Goal: Book appointment/travel/reservation

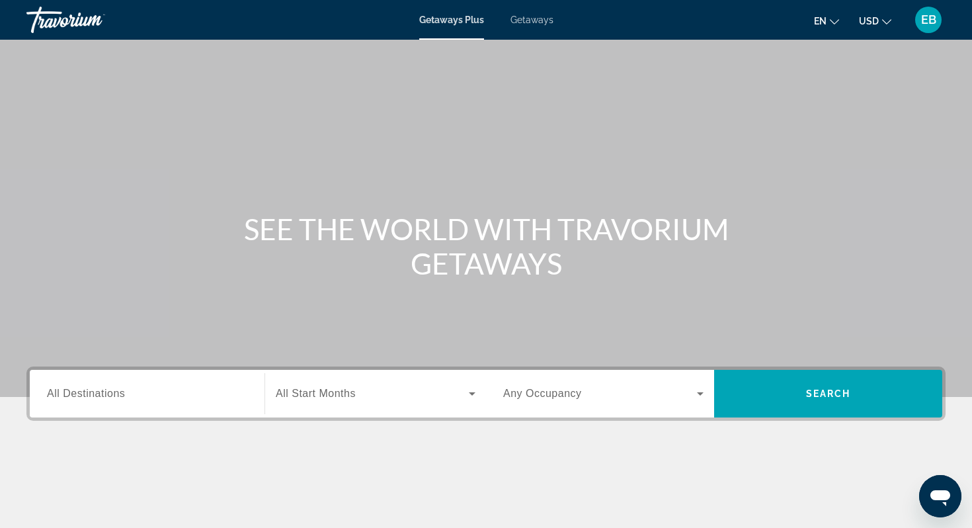
click at [142, 393] on input "Destination All Destinations" at bounding box center [147, 394] width 200 height 16
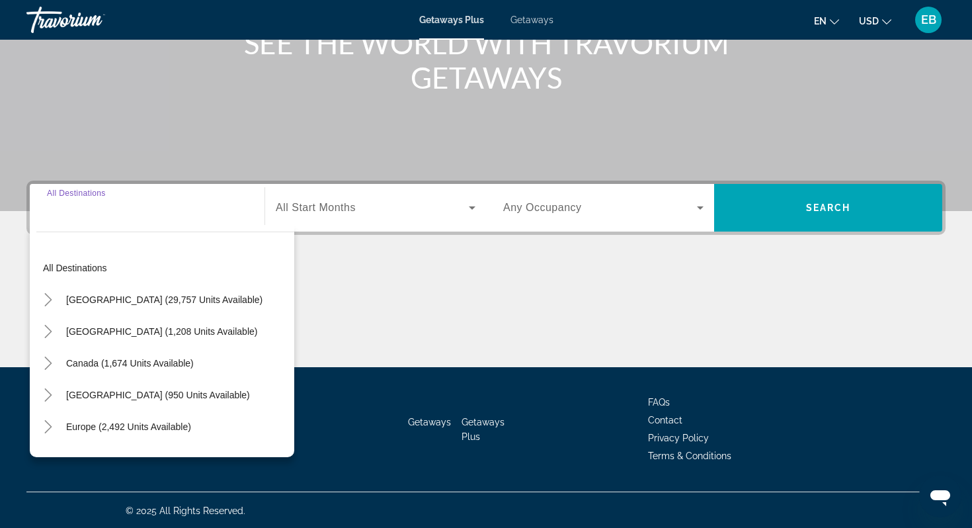
scroll to position [187, 0]
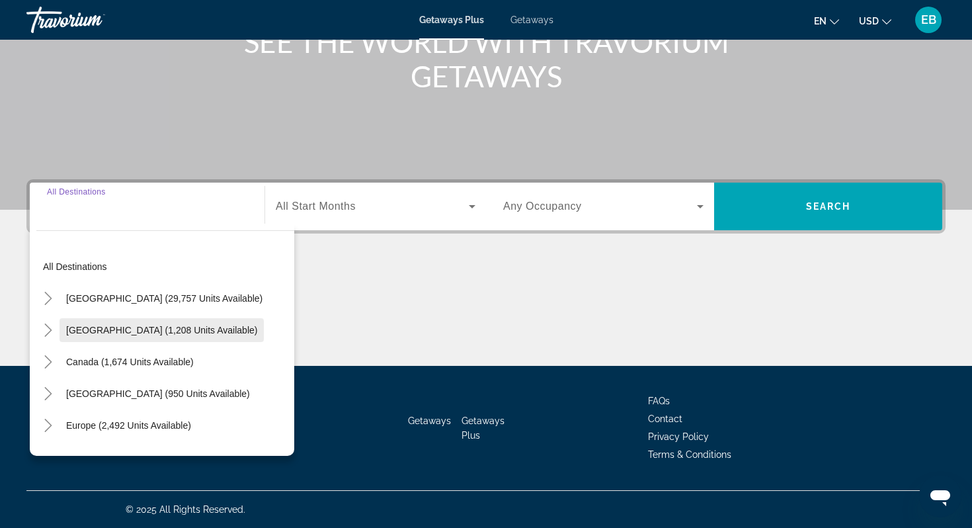
click at [152, 333] on span "Mexico (1,208 units available)" at bounding box center [161, 330] width 191 height 11
type input "**********"
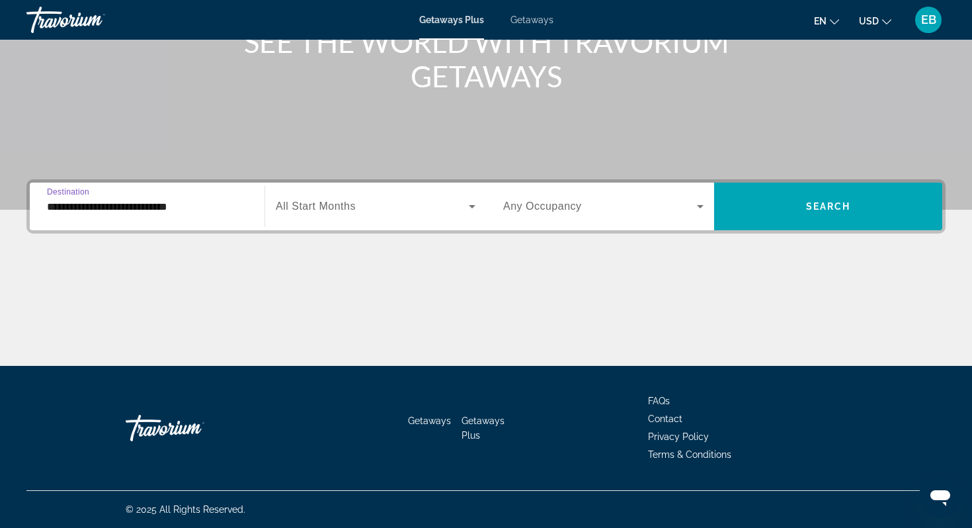
click at [360, 214] on span "Search widget" at bounding box center [372, 206] width 193 height 16
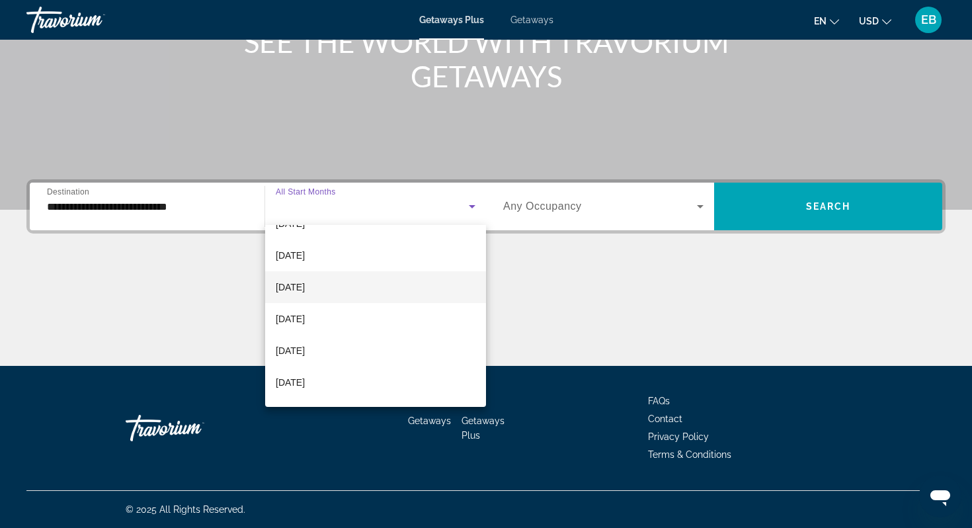
scroll to position [93, 0]
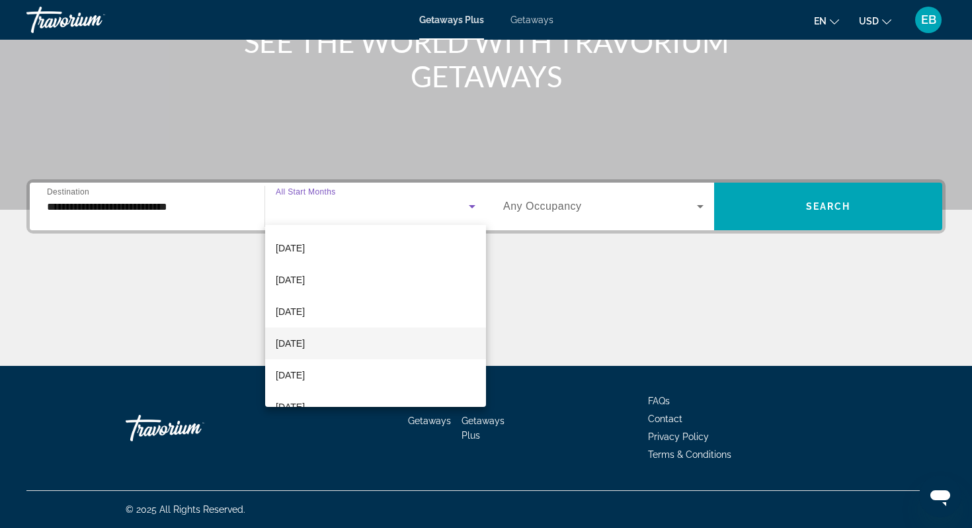
click at [305, 346] on span "[DATE]" at bounding box center [290, 343] width 29 height 16
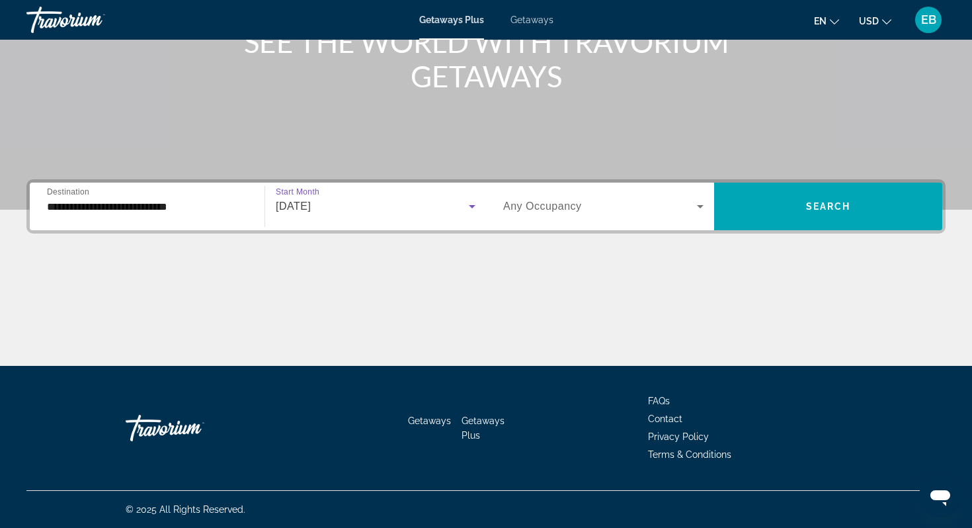
click at [596, 222] on div "Search widget" at bounding box center [603, 206] width 200 height 37
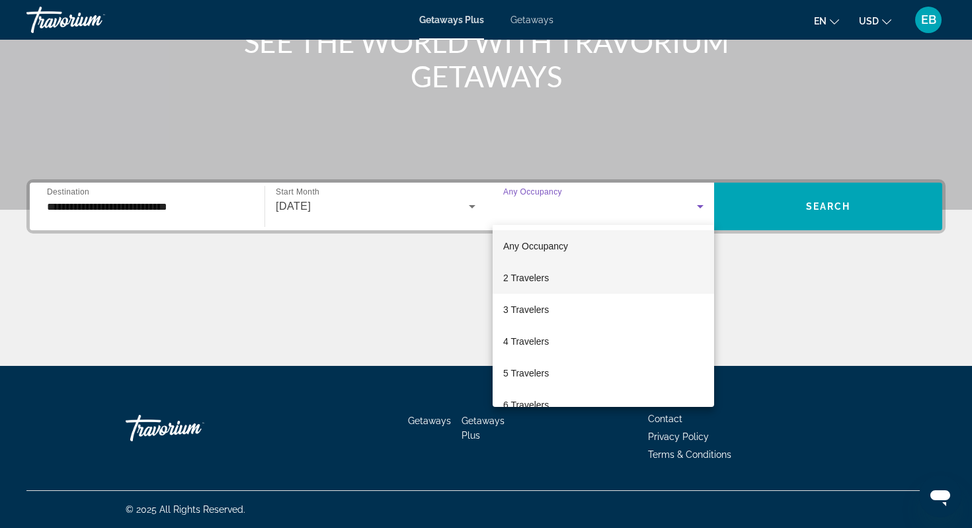
click at [565, 278] on mat-option "2 Travelers" at bounding box center [604, 278] width 222 height 32
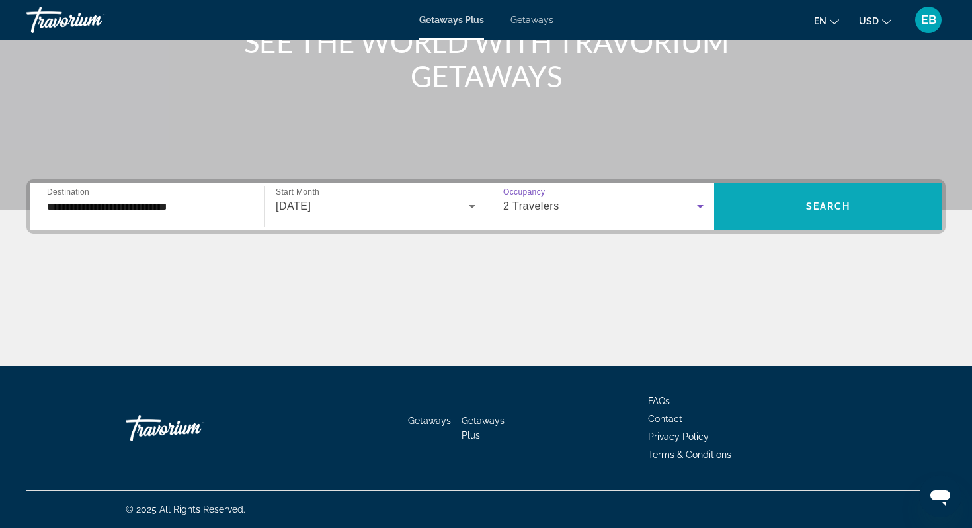
click at [837, 212] on span "Search widget" at bounding box center [828, 207] width 228 height 32
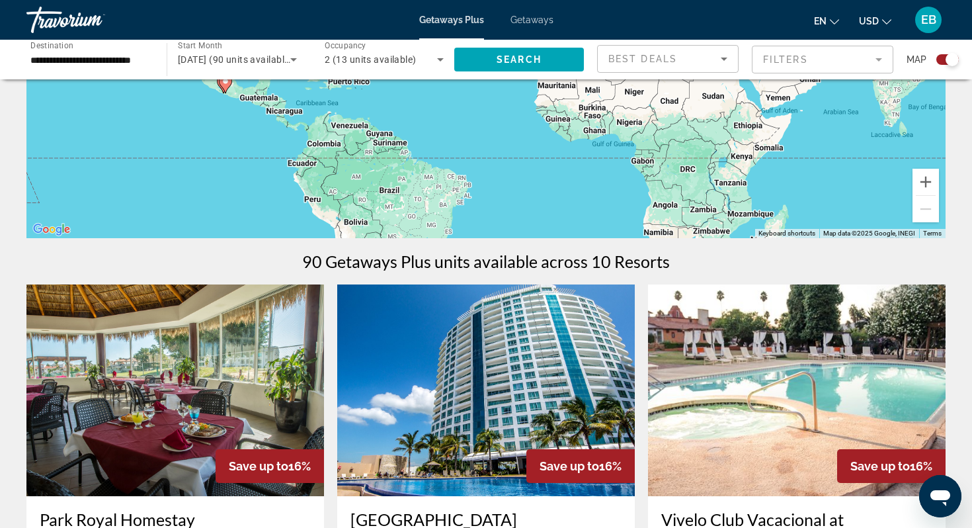
scroll to position [232, 0]
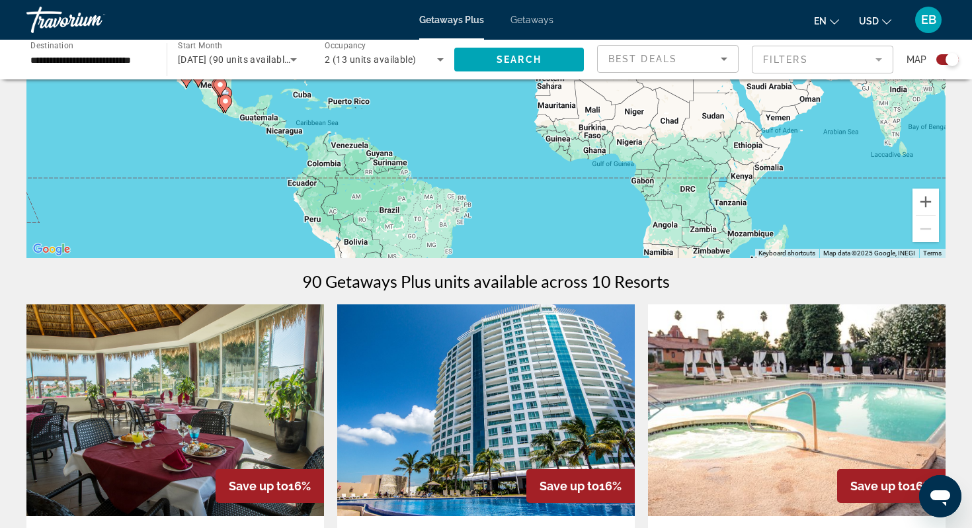
click at [889, 22] on icon "Change currency" at bounding box center [886, 21] width 9 height 9
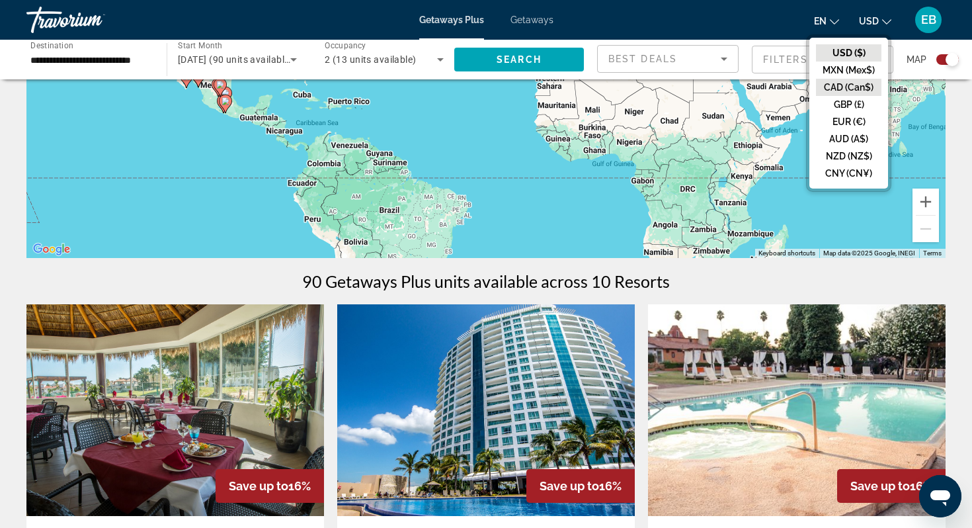
click at [862, 86] on button "CAD (Can$)" at bounding box center [848, 87] width 65 height 17
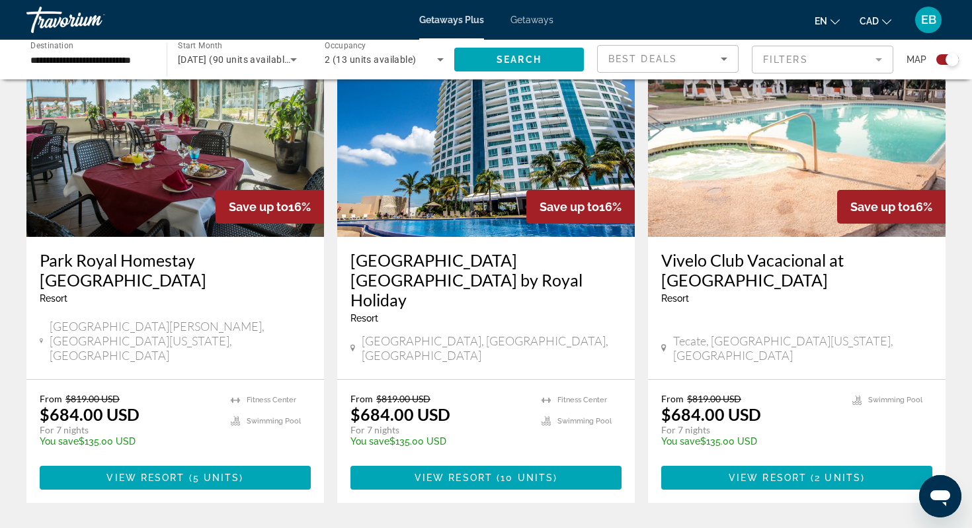
scroll to position [520, 0]
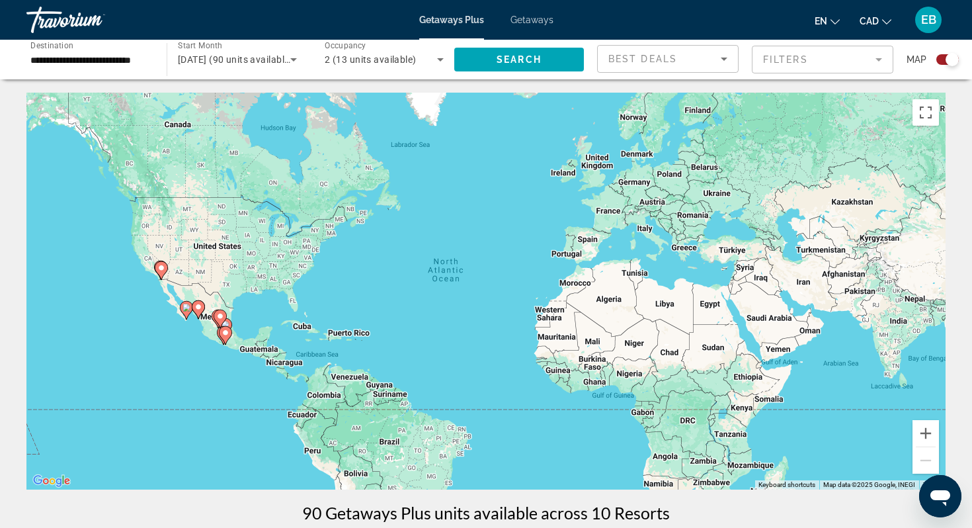
click at [102, 59] on input "**********" at bounding box center [89, 60] width 119 height 16
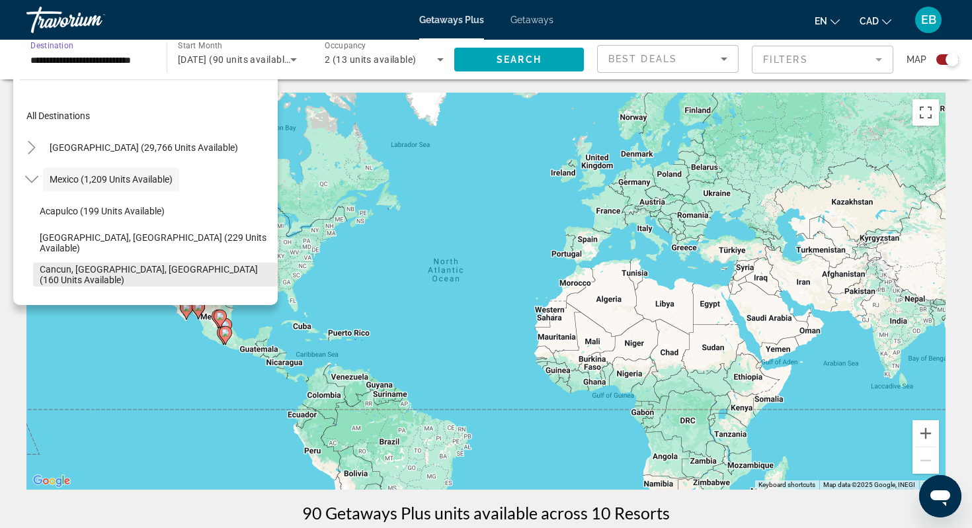
click at [115, 275] on span "Cancun, [GEOGRAPHIC_DATA], [GEOGRAPHIC_DATA] (160 units available)" at bounding box center [156, 274] width 232 height 21
type input "**********"
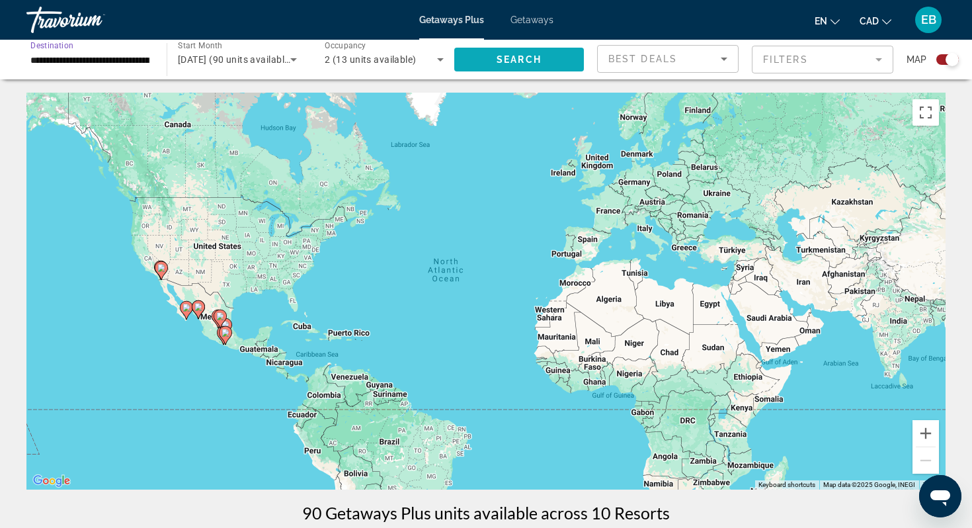
click at [497, 64] on span "Search" at bounding box center [519, 59] width 45 height 11
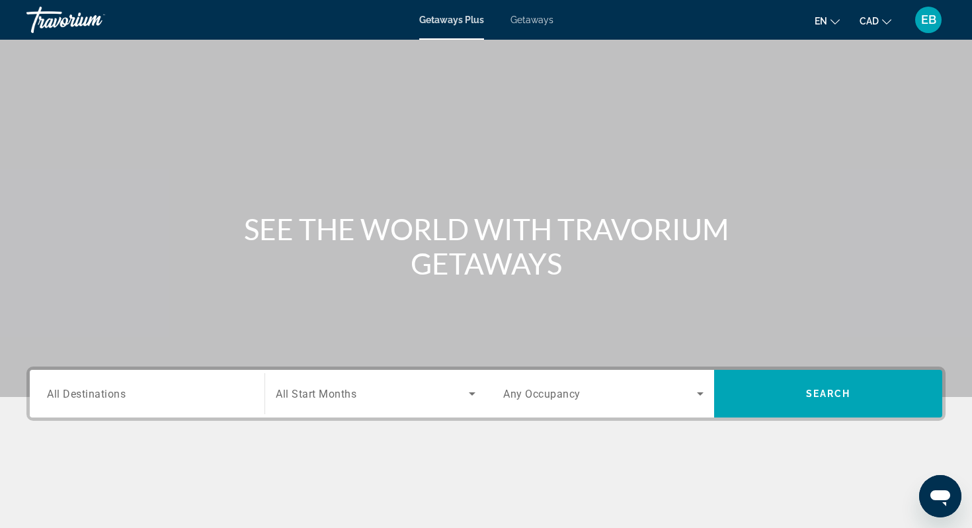
click at [175, 396] on input "Destination All Destinations" at bounding box center [147, 394] width 200 height 16
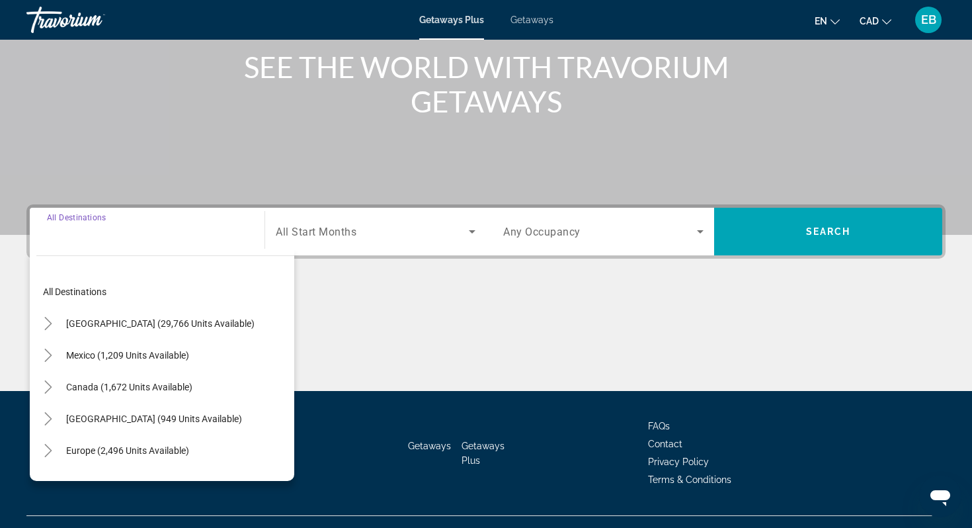
scroll to position [187, 0]
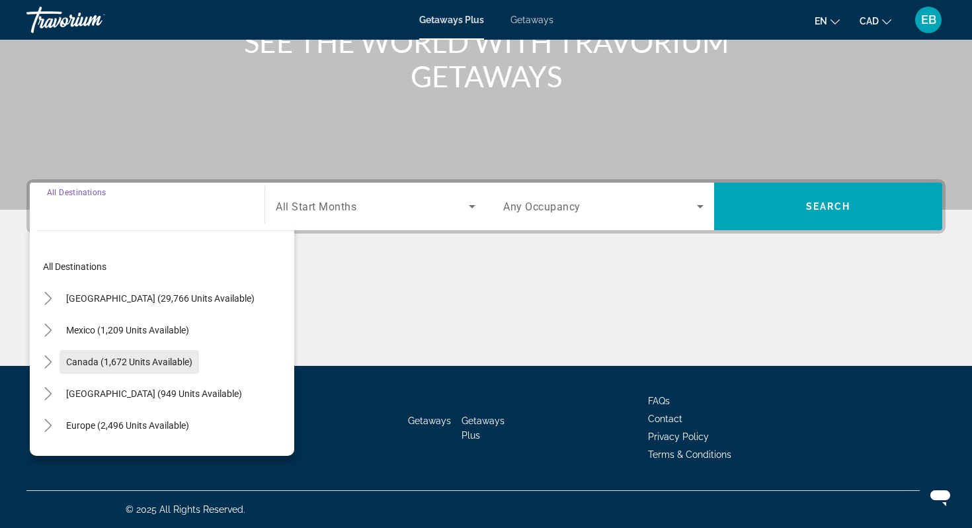
click at [178, 368] on span "Search widget" at bounding box center [130, 362] width 140 height 32
type input "**********"
